Goal: Task Accomplishment & Management: Use online tool/utility

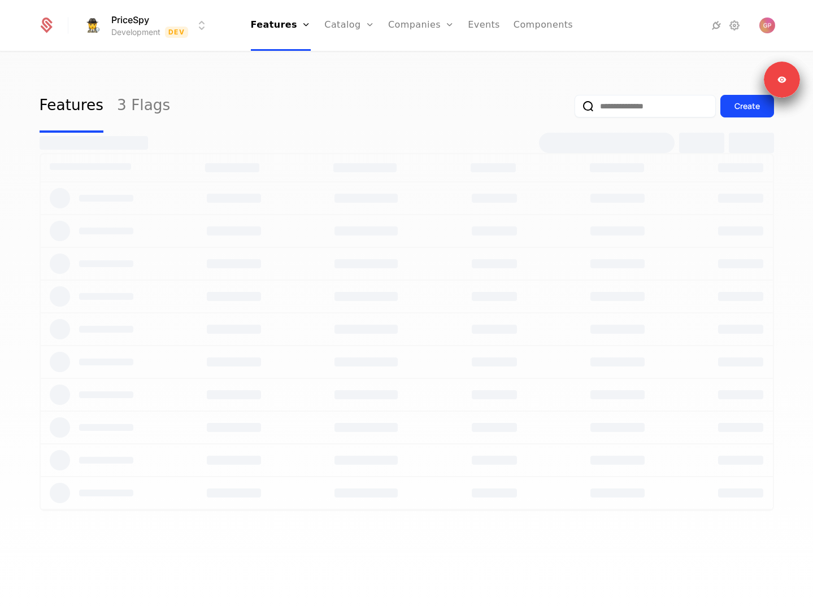
select select "**"
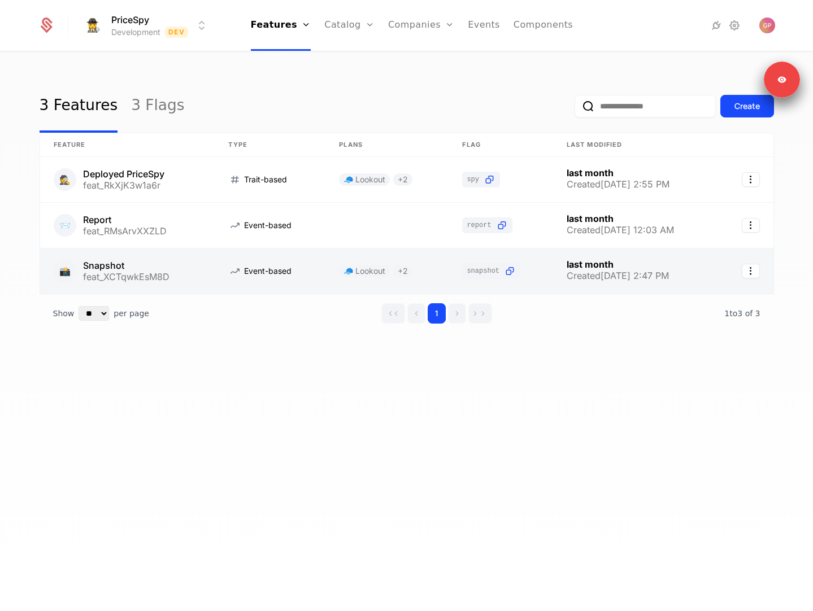
click at [182, 272] on link at bounding box center [127, 271] width 175 height 45
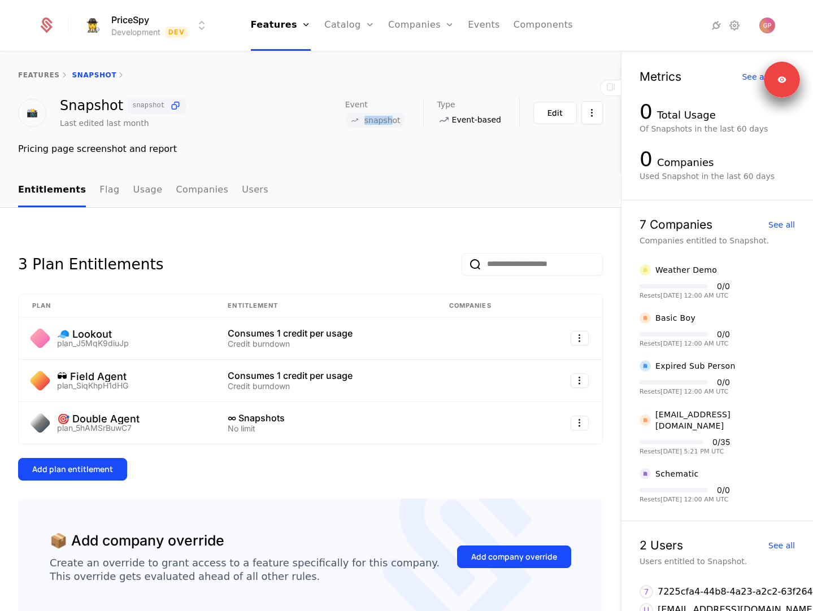
drag, startPoint x: 398, startPoint y: 123, endPoint x: 356, endPoint y: 123, distance: 41.8
click at [359, 123] on span "snapshot" at bounding box center [375, 120] width 60 height 15
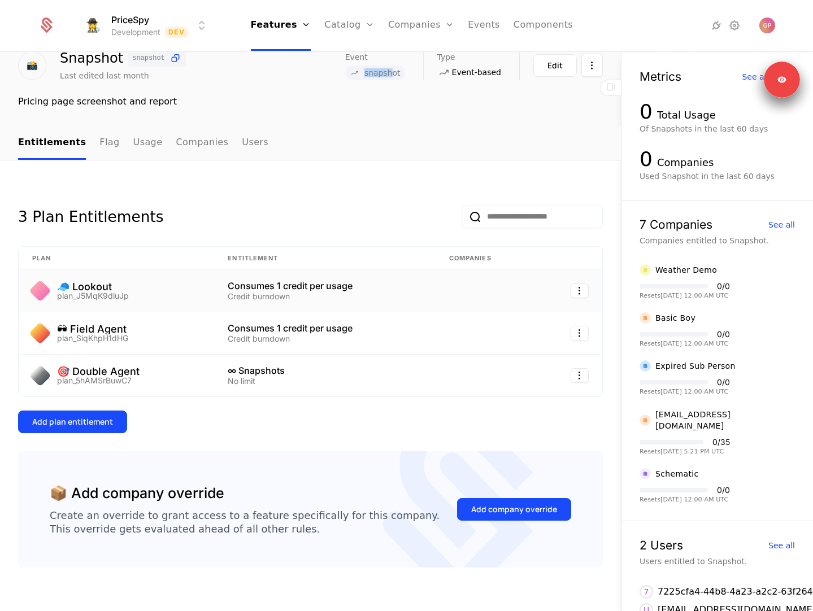
scroll to position [49, 0]
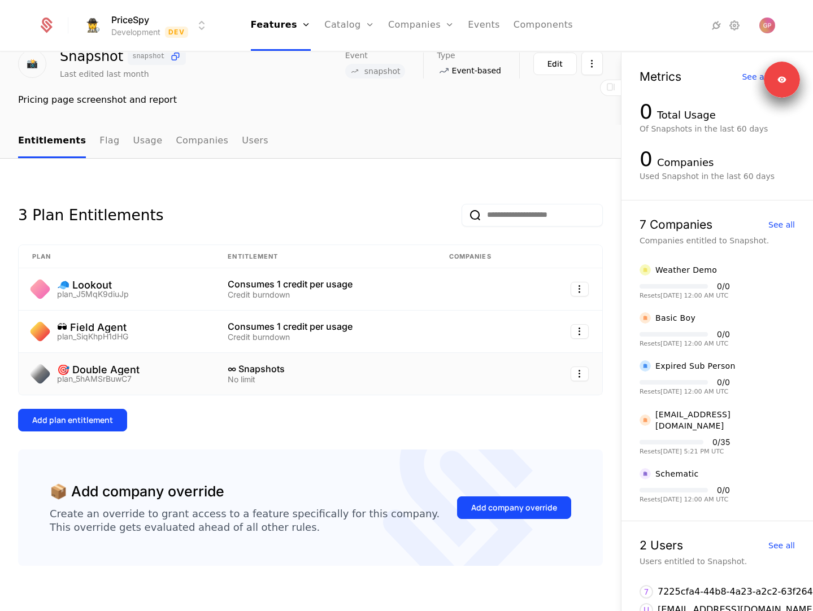
click at [151, 378] on div "🎯 Double Agent plan_5hAMSrBuwC7" at bounding box center [116, 374] width 168 height 18
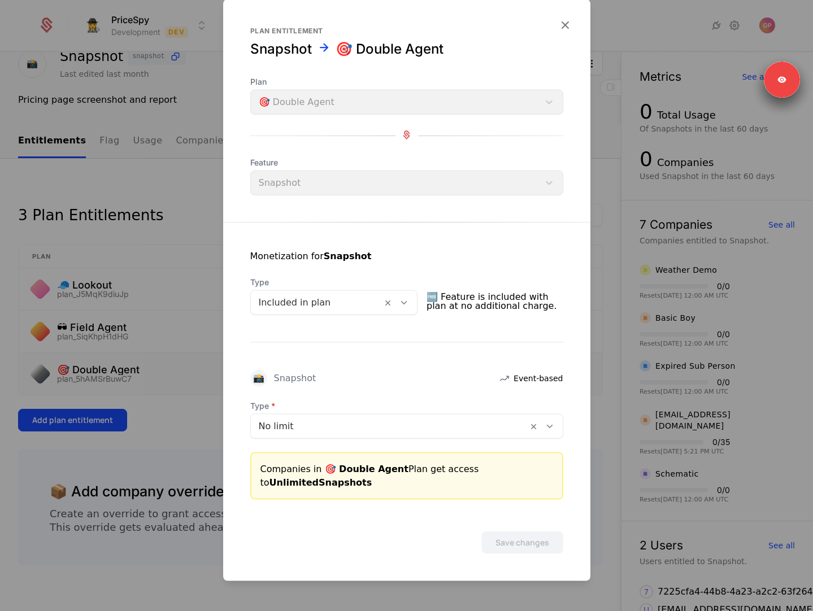
click at [180, 421] on div at bounding box center [406, 305] width 813 height 611
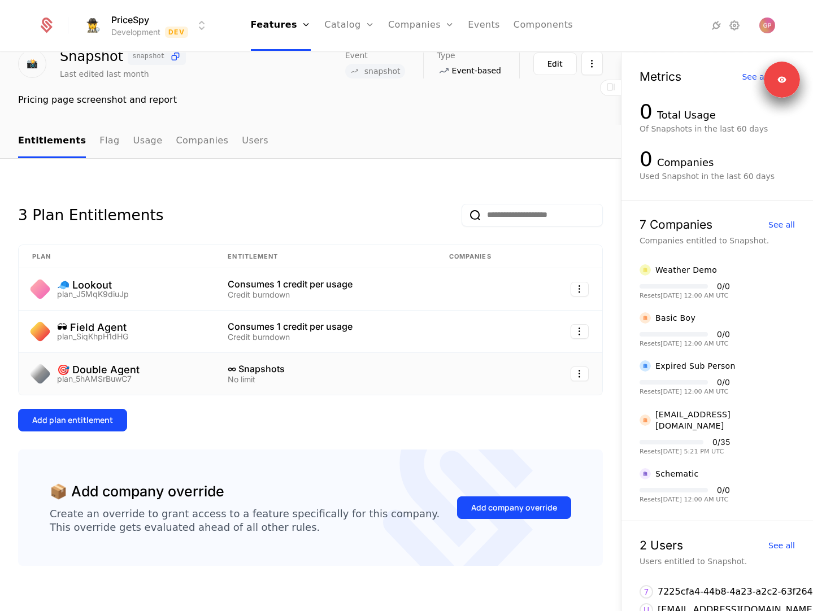
click at [43, 372] on div at bounding box center [40, 374] width 23 height 23
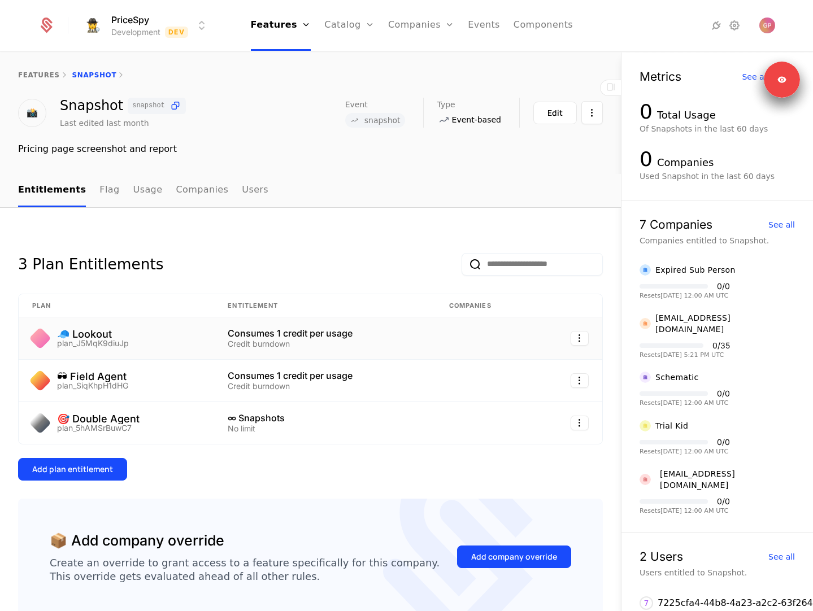
click at [214, 341] on td "Consumes 1 credit per usage Credit burndown" at bounding box center [324, 338] width 221 height 42
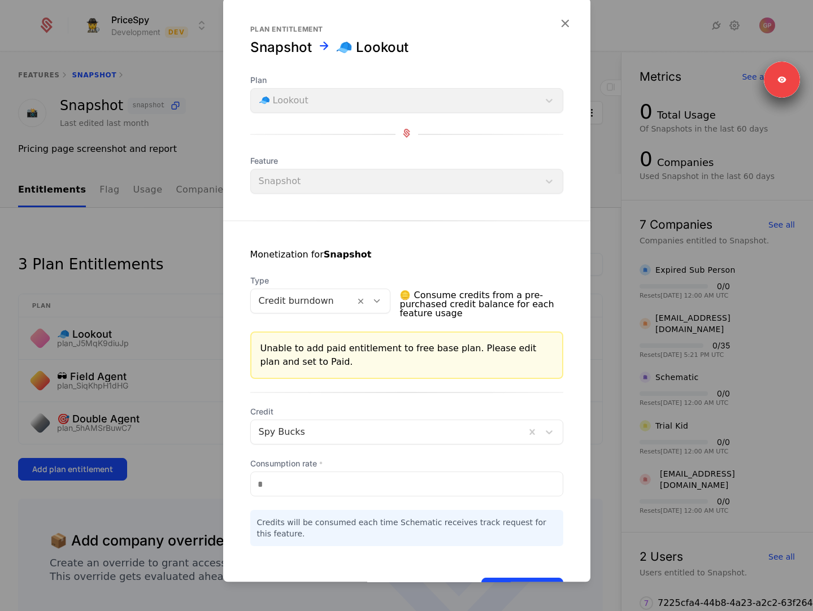
scroll to position [45, 0]
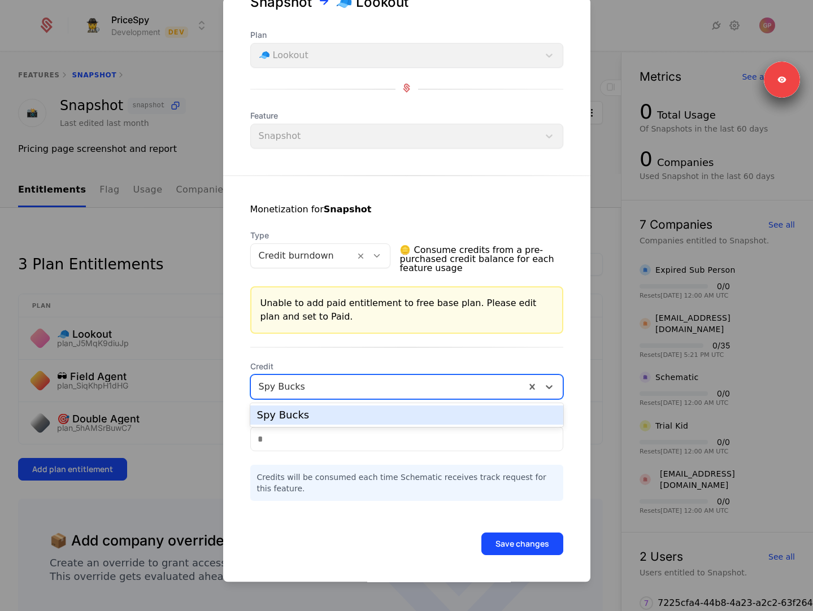
click at [306, 385] on div at bounding box center [388, 387] width 259 height 16
click at [312, 367] on span "Credit" at bounding box center [406, 366] width 313 height 11
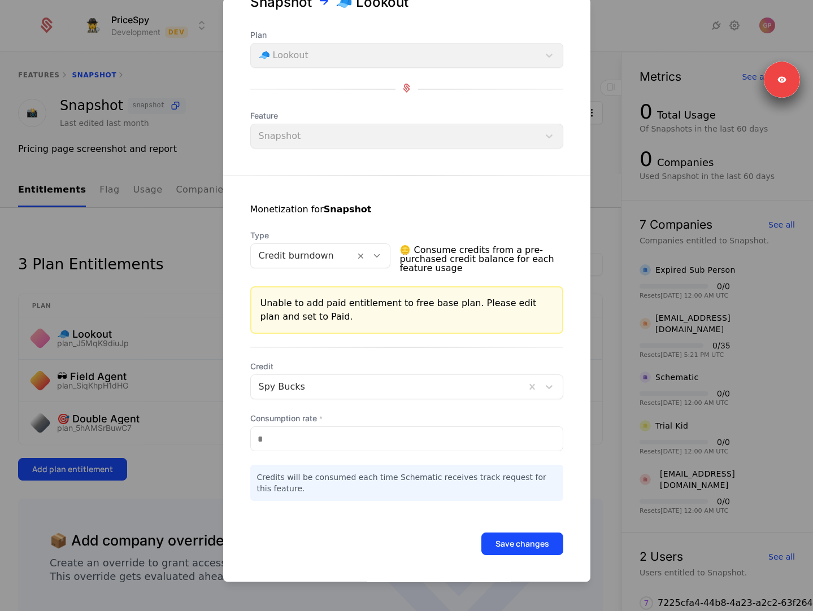
click at [175, 335] on div at bounding box center [406, 305] width 813 height 611
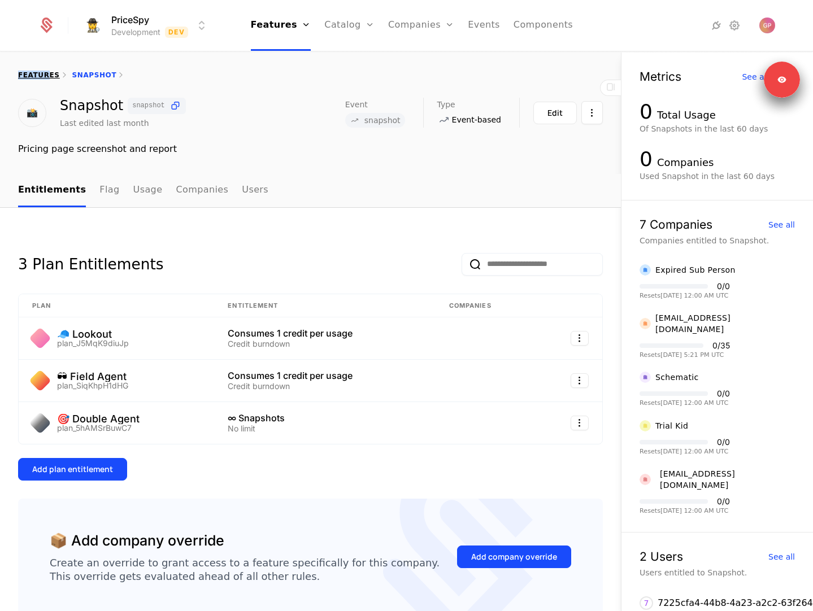
click at [46, 71] on div "features" at bounding box center [39, 75] width 42 height 9
click at [373, 133] on link "Configuration" at bounding box center [367, 130] width 58 height 14
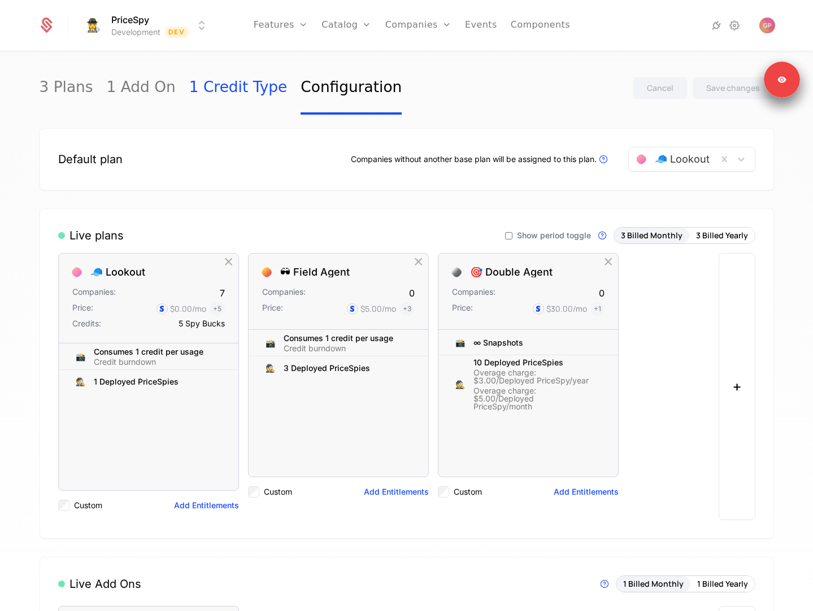
click at [232, 91] on link "1 Credit Type" at bounding box center [238, 88] width 98 height 53
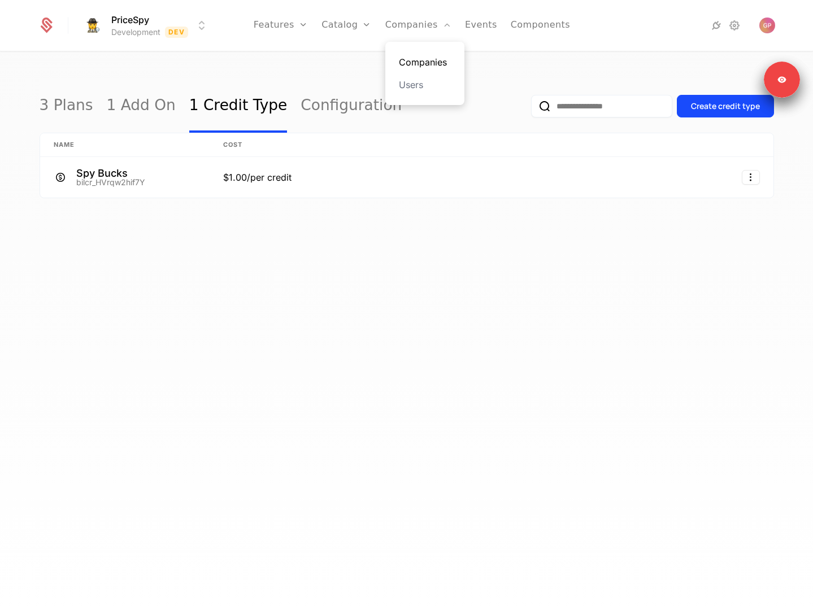
click at [415, 60] on link "Companies" at bounding box center [425, 62] width 52 height 14
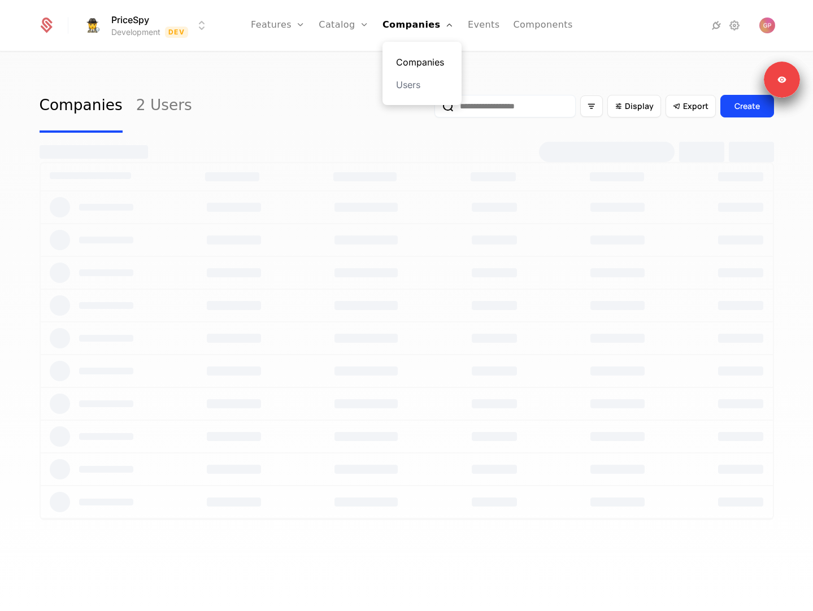
select select "**"
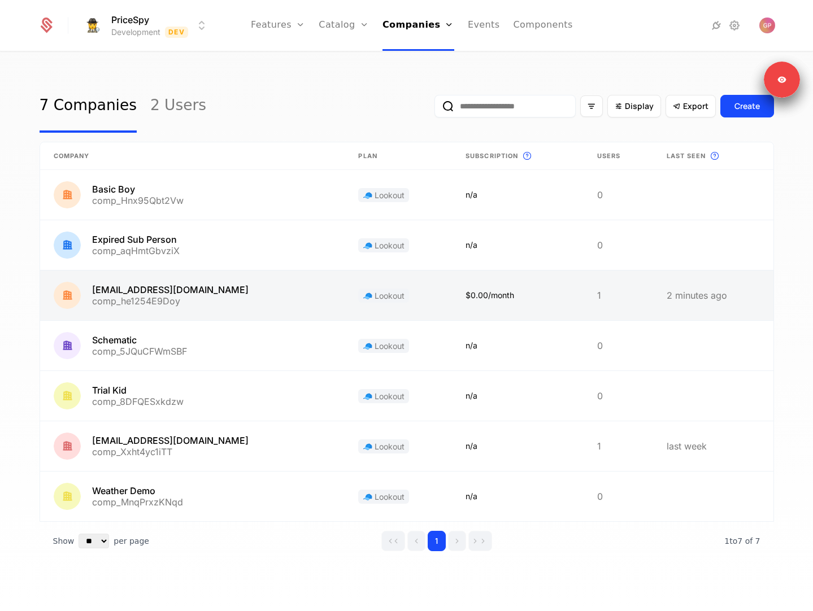
click at [232, 299] on link at bounding box center [192, 296] width 305 height 50
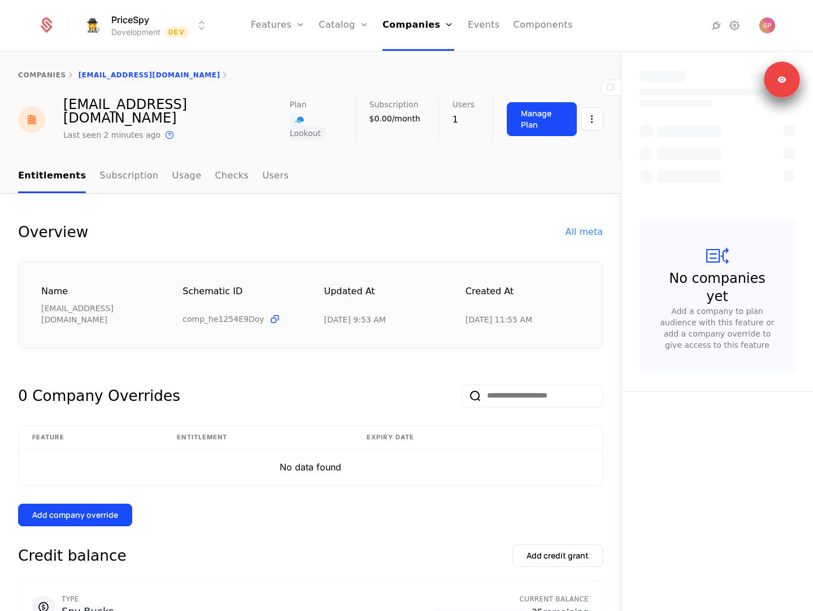
select select "**"
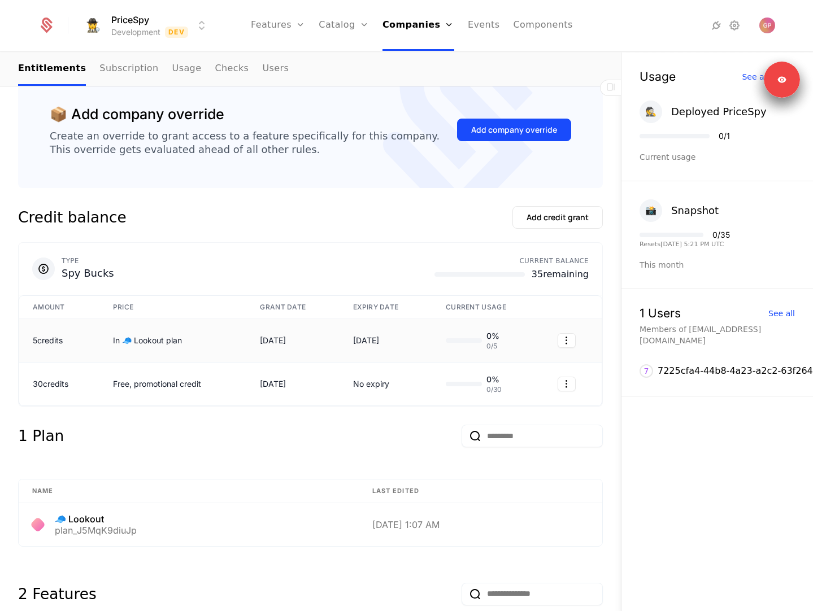
scroll to position [290, 0]
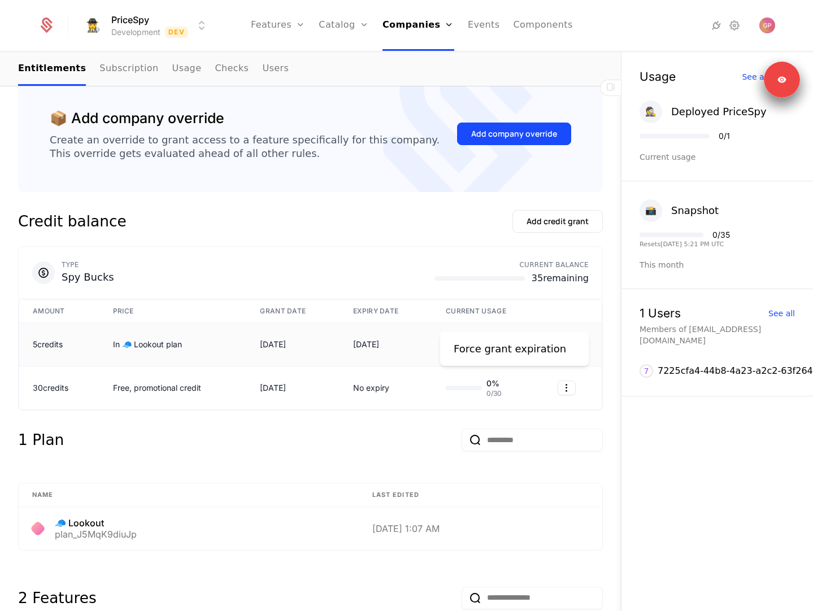
click at [572, 320] on html "PriceSpy Development Dev Features Features Flags Catalog Plans Add Ons Credits …" at bounding box center [406, 305] width 813 height 611
click at [523, 278] on html "PriceSpy Development Dev Features Features Flags Catalog Plans Add Ons Credits …" at bounding box center [406, 305] width 813 height 611
click at [541, 216] on div "Add credit grant" at bounding box center [557, 221] width 62 height 11
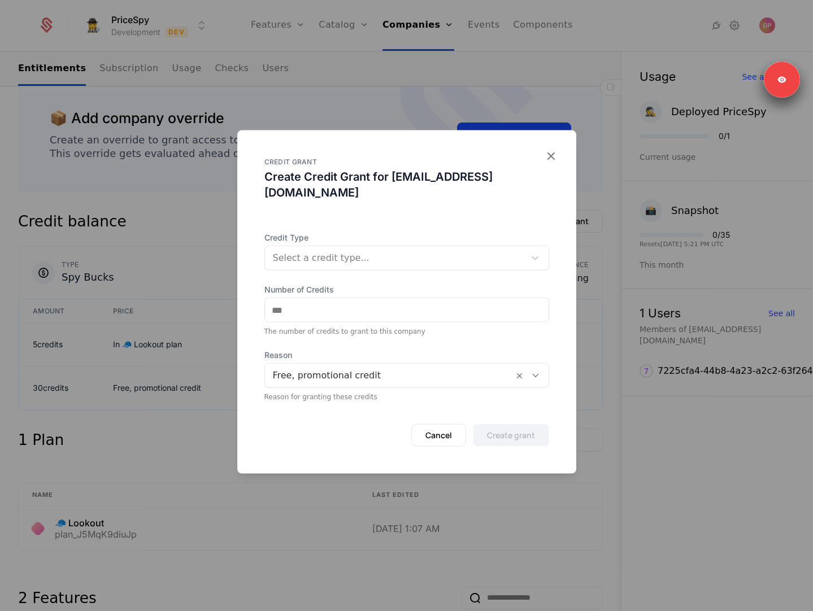
click at [352, 261] on div "Select a credit type..." at bounding box center [406, 258] width 285 height 25
click at [178, 390] on div at bounding box center [406, 305] width 813 height 611
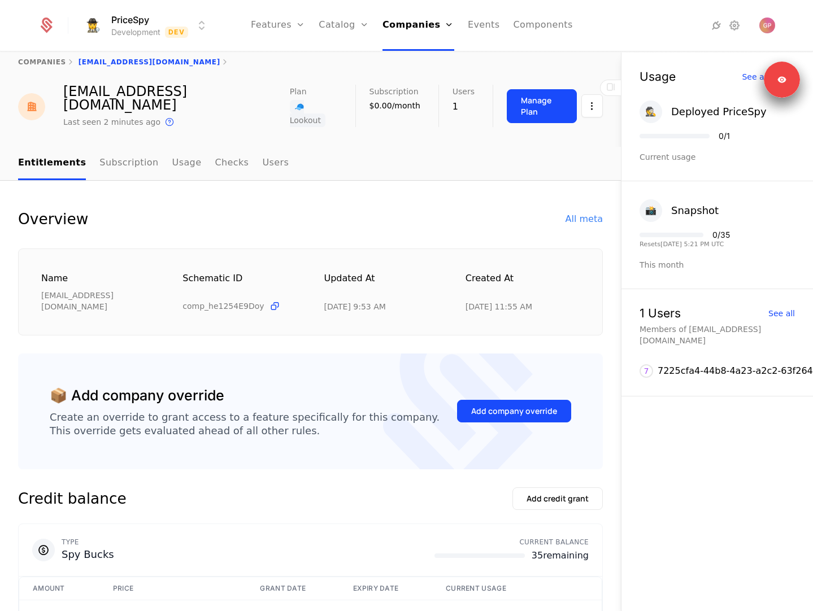
scroll to position [0, 0]
